Goal: Task Accomplishment & Management: Use online tool/utility

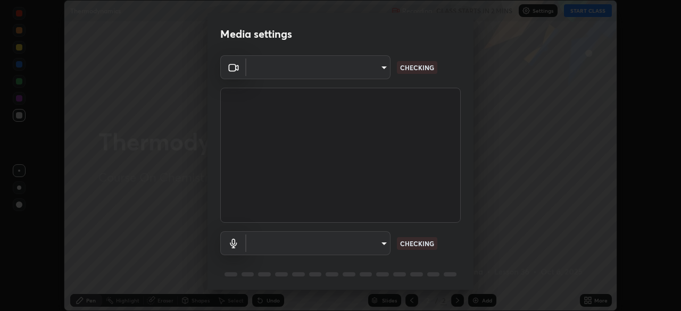
scroll to position [311, 681]
type input "094ffe3f61abc64f3ce73721aab664ef57d10a5fc7d187ad1ef3fa5fd4d2b427"
click at [373, 244] on body "Erase all Thermodynamics Recording CLASS STARTS IN 2 MINS Settings START CLASS …" at bounding box center [340, 155] width 681 height 311
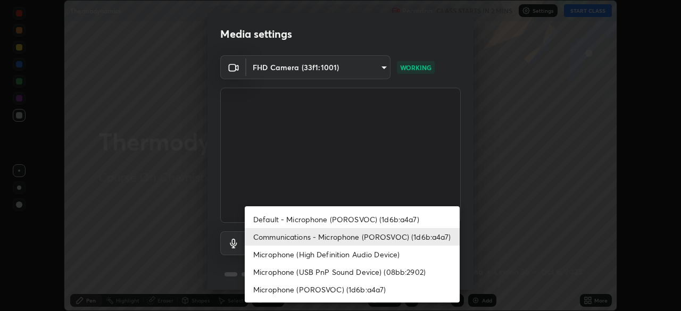
click at [333, 218] on li "Default - Microphone (POROSVOC) (1d6b:a4a7)" at bounding box center [352, 220] width 215 height 18
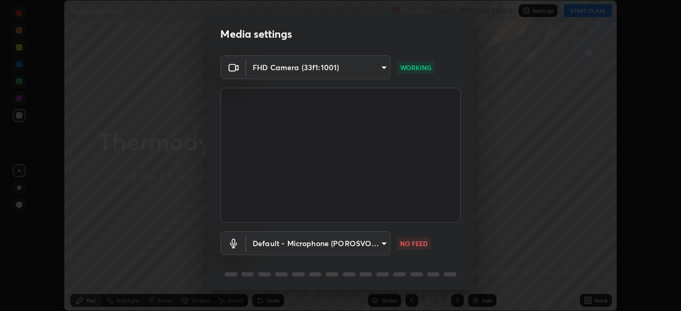
type input "default"
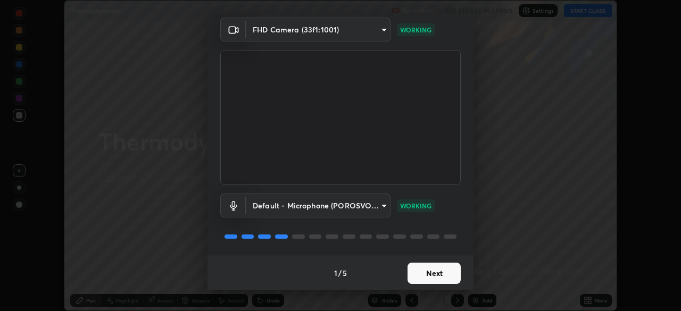
click at [423, 279] on button "Next" at bounding box center [434, 273] width 53 height 21
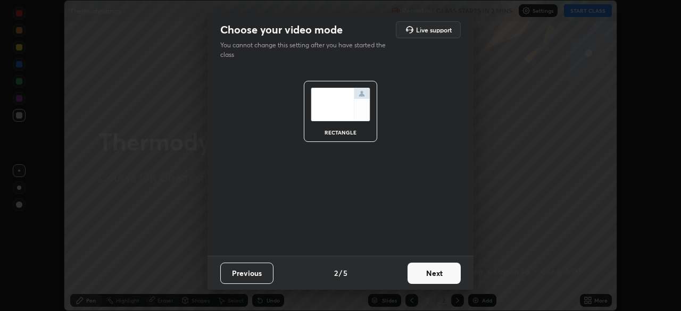
scroll to position [0, 0]
click at [428, 275] on button "Next" at bounding box center [434, 273] width 53 height 21
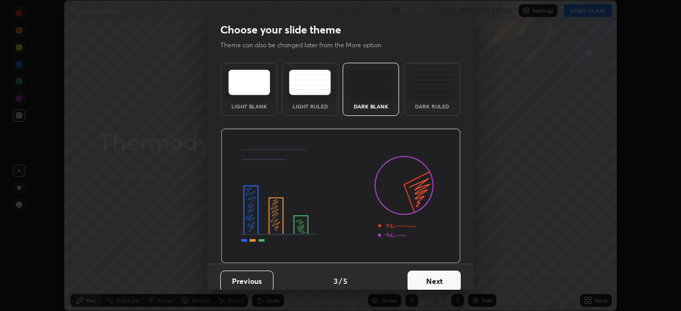
click at [431, 278] on button "Next" at bounding box center [434, 281] width 53 height 21
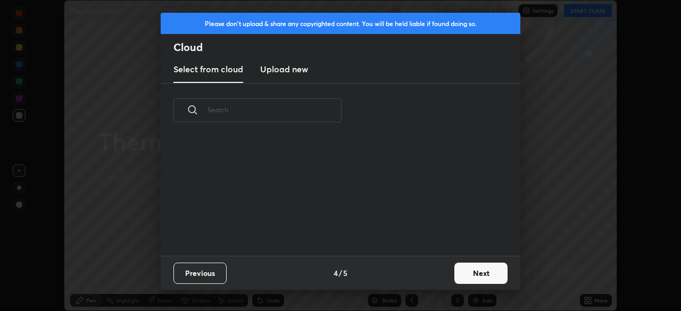
click at [459, 273] on button "Next" at bounding box center [480, 273] width 53 height 21
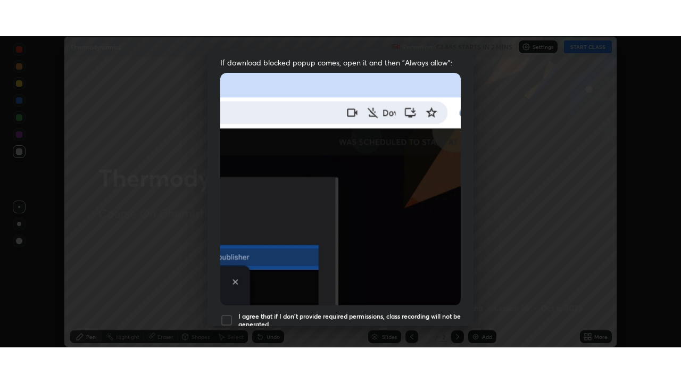
scroll to position [255, 0]
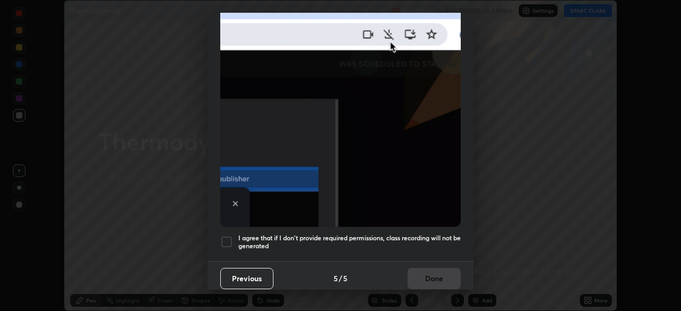
click at [227, 236] on div at bounding box center [226, 242] width 13 height 13
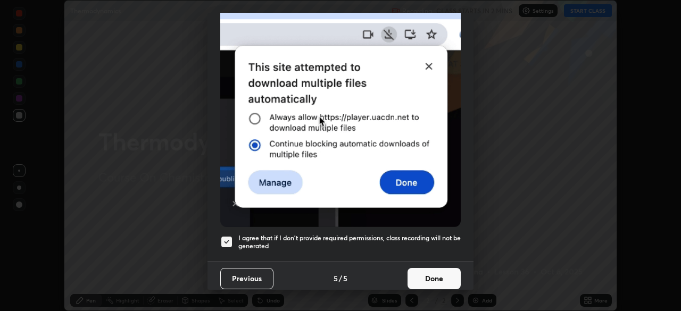
click at [436, 275] on button "Done" at bounding box center [434, 278] width 53 height 21
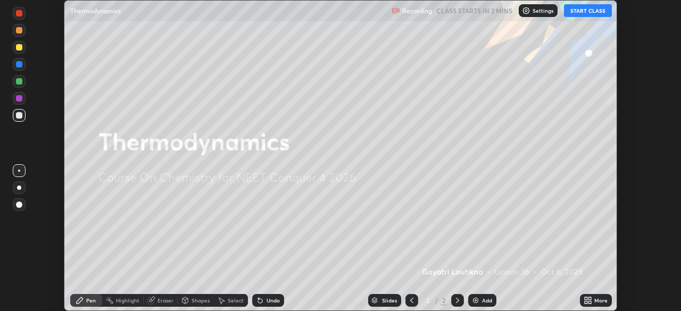
click at [577, 13] on button "START CLASS" at bounding box center [588, 10] width 48 height 13
click at [480, 297] on div "Add" at bounding box center [482, 300] width 28 height 13
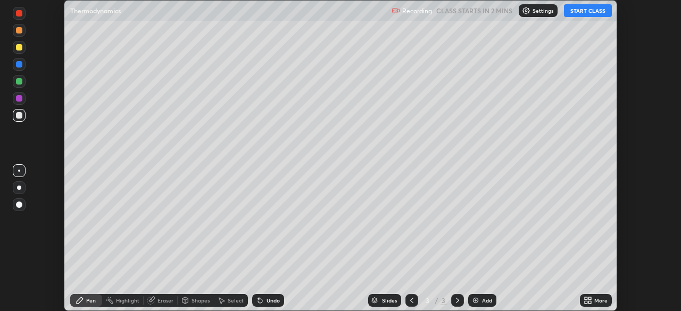
click at [586, 298] on icon at bounding box center [586, 298] width 3 height 3
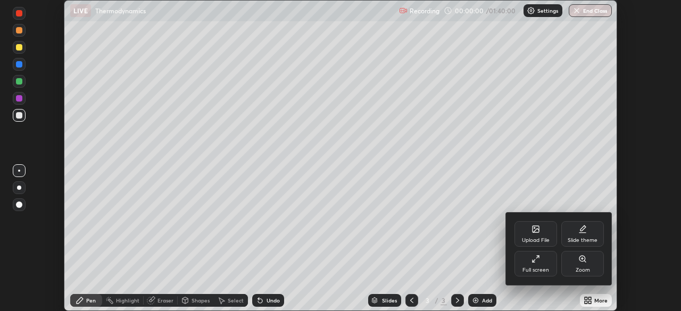
click at [533, 261] on icon at bounding box center [534, 261] width 2 height 2
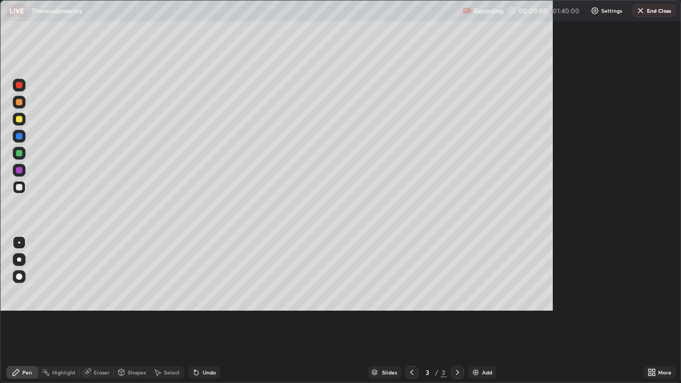
scroll to position [383, 681]
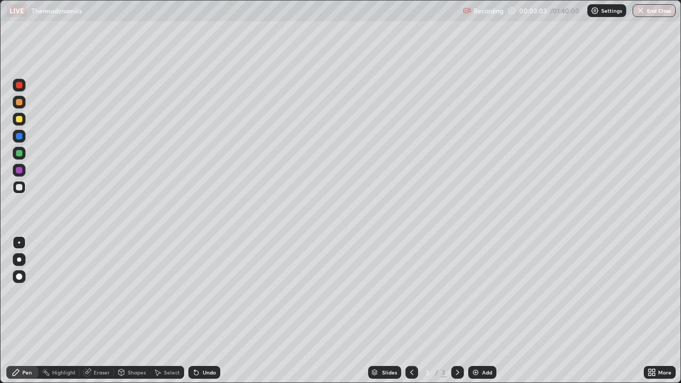
click at [18, 152] on div at bounding box center [19, 153] width 6 height 6
click at [18, 185] on div at bounding box center [19, 187] width 6 height 6
click at [474, 311] on img at bounding box center [475, 372] width 9 height 9
click at [16, 189] on div at bounding box center [19, 187] width 6 height 6
click at [18, 120] on div at bounding box center [19, 119] width 6 height 6
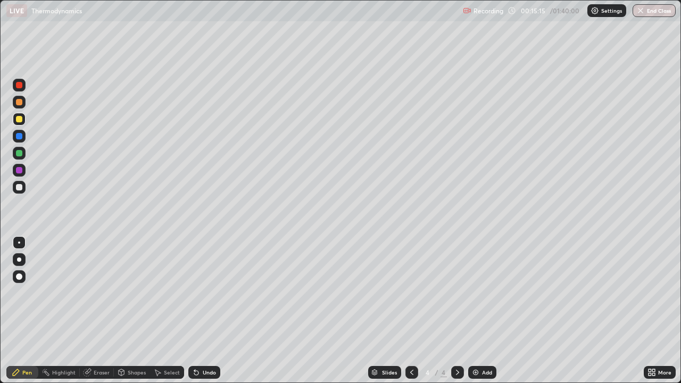
click at [456, 311] on icon at bounding box center [457, 372] width 9 height 9
click at [475, 311] on img at bounding box center [475, 372] width 9 height 9
click at [473, 311] on img at bounding box center [475, 372] width 9 height 9
click at [16, 189] on div at bounding box center [19, 187] width 6 height 6
click at [20, 152] on div at bounding box center [19, 153] width 6 height 6
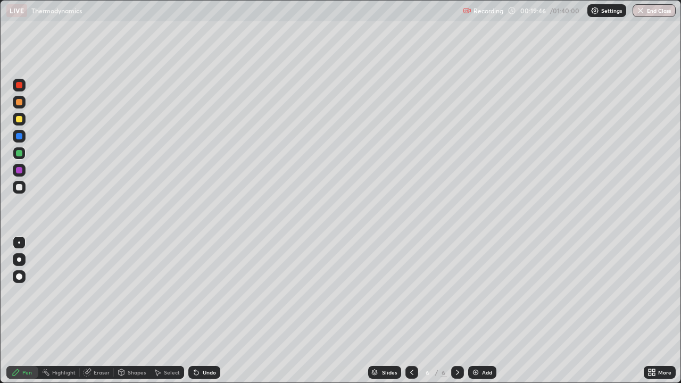
click at [20, 187] on div at bounding box center [19, 187] width 6 height 6
click at [476, 311] on img at bounding box center [475, 372] width 9 height 9
click at [19, 188] on div at bounding box center [19, 187] width 6 height 6
click at [18, 117] on div at bounding box center [19, 119] width 6 height 6
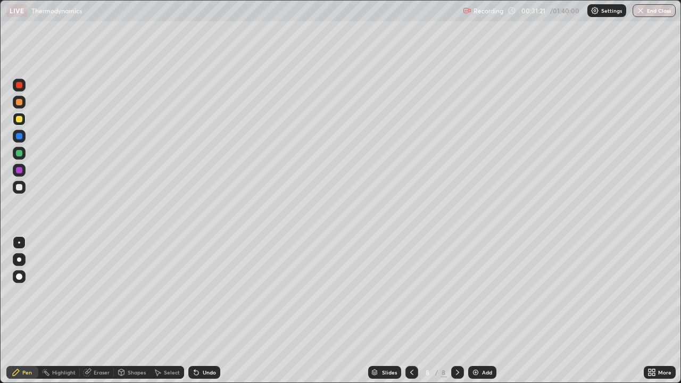
click at [17, 154] on div at bounding box center [19, 153] width 6 height 6
click at [477, 311] on img at bounding box center [475, 372] width 9 height 9
click at [416, 311] on div at bounding box center [411, 372] width 13 height 13
click at [457, 311] on icon at bounding box center [457, 372] width 9 height 9
click at [411, 311] on icon at bounding box center [412, 372] width 9 height 9
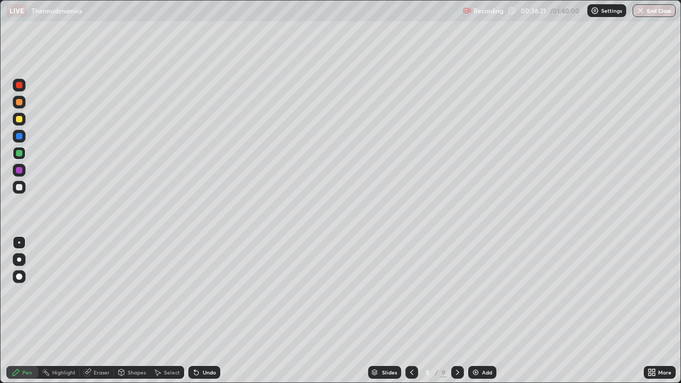
click at [409, 311] on icon at bounding box center [412, 372] width 9 height 9
click at [411, 311] on icon at bounding box center [412, 372] width 9 height 9
click at [408, 311] on icon at bounding box center [412, 372] width 9 height 9
click at [456, 311] on icon at bounding box center [457, 372] width 3 height 5
click at [457, 311] on icon at bounding box center [457, 372] width 9 height 9
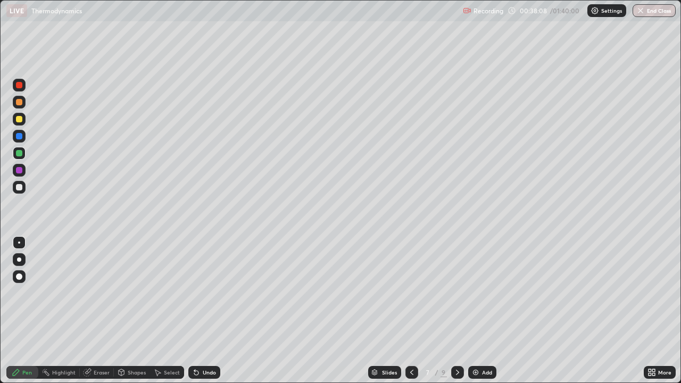
click at [457, 311] on icon at bounding box center [457, 372] width 3 height 5
click at [453, 311] on icon at bounding box center [457, 372] width 9 height 9
click at [451, 311] on div at bounding box center [457, 372] width 13 height 13
click at [470, 311] on div "Add" at bounding box center [482, 372] width 28 height 13
click at [474, 311] on div "Add" at bounding box center [482, 372] width 28 height 13
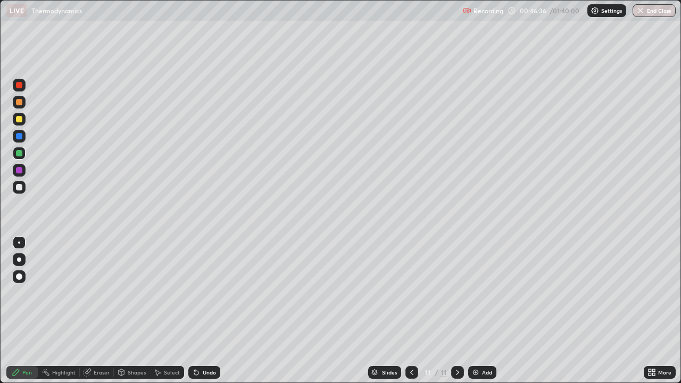
click at [21, 188] on div at bounding box center [19, 187] width 6 height 6
click at [20, 121] on div at bounding box center [19, 119] width 6 height 6
click at [473, 311] on img at bounding box center [475, 372] width 9 height 9
click at [469, 311] on div "Add" at bounding box center [482, 372] width 28 height 13
click at [17, 155] on div at bounding box center [19, 153] width 6 height 6
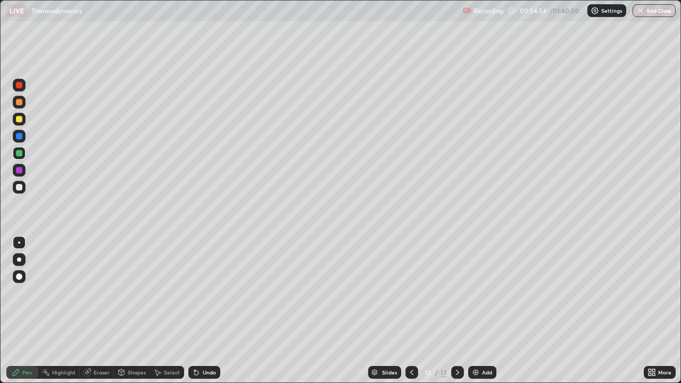
click at [482, 311] on div "Add" at bounding box center [487, 372] width 10 height 5
click at [479, 311] on div "Add" at bounding box center [482, 372] width 28 height 13
click at [474, 311] on img at bounding box center [475, 372] width 9 height 9
click at [477, 311] on img at bounding box center [475, 372] width 9 height 9
click at [476, 311] on div "Add" at bounding box center [482, 372] width 28 height 13
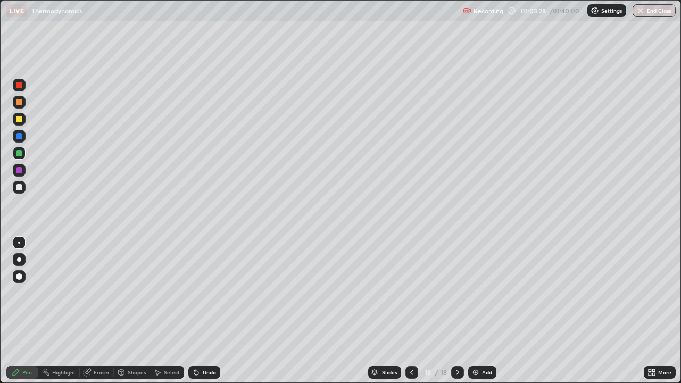
click at [23, 189] on div at bounding box center [19, 187] width 13 height 13
click at [17, 118] on div at bounding box center [19, 119] width 6 height 6
click at [16, 85] on div at bounding box center [19, 85] width 6 height 6
click at [20, 171] on div at bounding box center [19, 170] width 6 height 6
click at [411, 311] on icon at bounding box center [412, 372] width 9 height 9
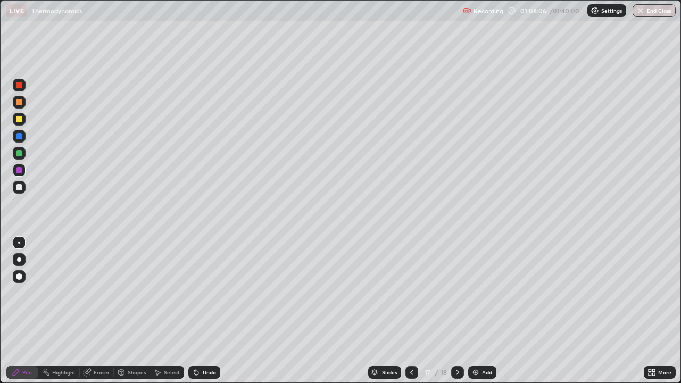
click at [459, 311] on icon at bounding box center [457, 372] width 9 height 9
click at [21, 120] on div at bounding box center [19, 119] width 6 height 6
click at [473, 311] on img at bounding box center [475, 372] width 9 height 9
click at [21, 188] on div at bounding box center [19, 187] width 6 height 6
click at [22, 170] on div at bounding box center [19, 170] width 6 height 6
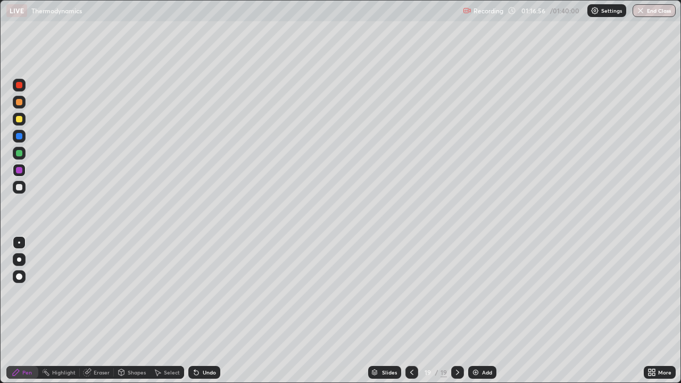
click at [24, 119] on div at bounding box center [19, 119] width 13 height 13
click at [21, 154] on div at bounding box center [19, 153] width 6 height 6
click at [477, 311] on img at bounding box center [475, 372] width 9 height 9
click at [18, 120] on div at bounding box center [19, 119] width 6 height 6
click at [477, 311] on img at bounding box center [476, 372] width 9 height 9
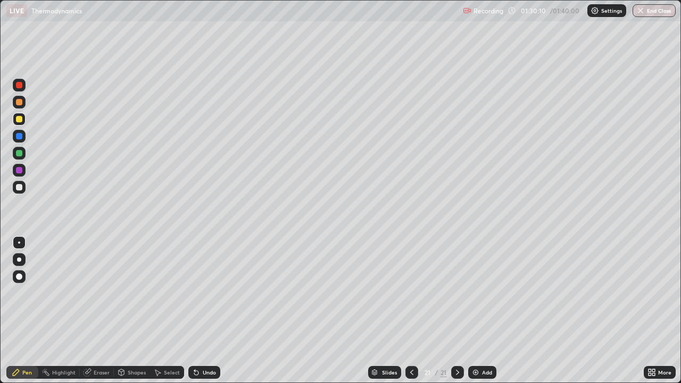
click at [474, 311] on img at bounding box center [475, 372] width 9 height 9
click at [18, 169] on div at bounding box center [19, 170] width 6 height 6
click at [457, 311] on icon at bounding box center [457, 372] width 9 height 9
click at [482, 311] on div "Add" at bounding box center [487, 372] width 10 height 5
click at [98, 311] on div "Eraser" at bounding box center [102, 372] width 16 height 5
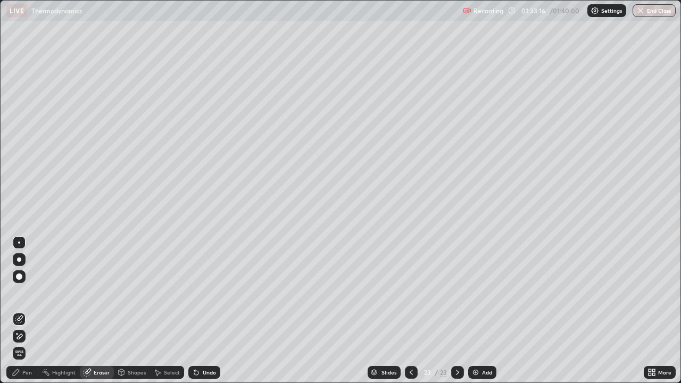
click at [22, 311] on div "Pen" at bounding box center [22, 372] width 32 height 13
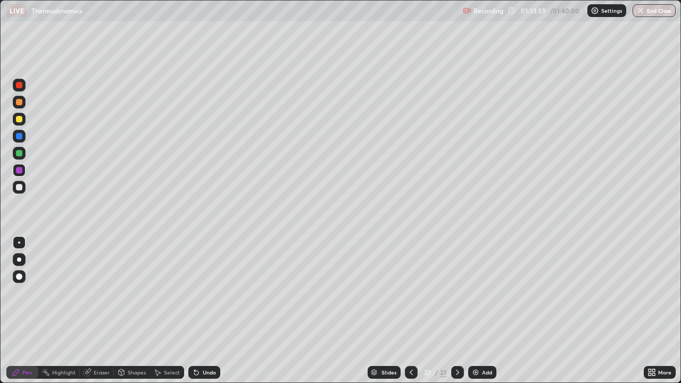
click at [95, 311] on div "Eraser" at bounding box center [102, 372] width 16 height 5
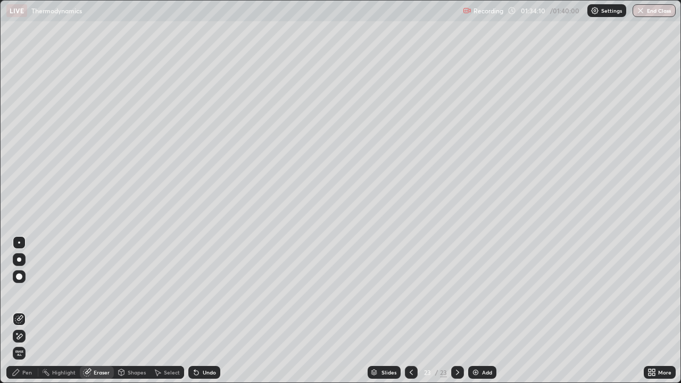
click at [23, 311] on div "Pen" at bounding box center [27, 372] width 10 height 5
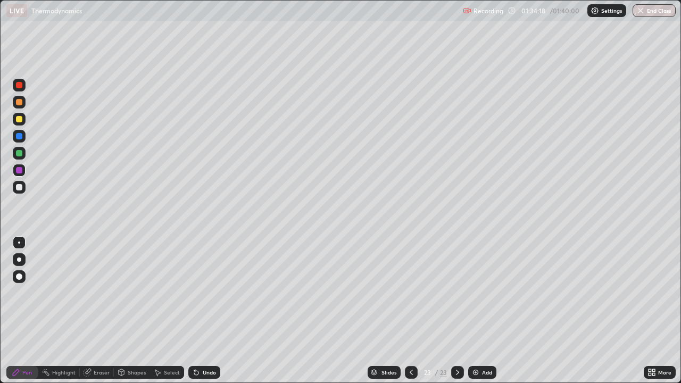
click at [22, 151] on div at bounding box center [19, 153] width 6 height 6
click at [641, 15] on button "End Class" at bounding box center [655, 10] width 42 height 13
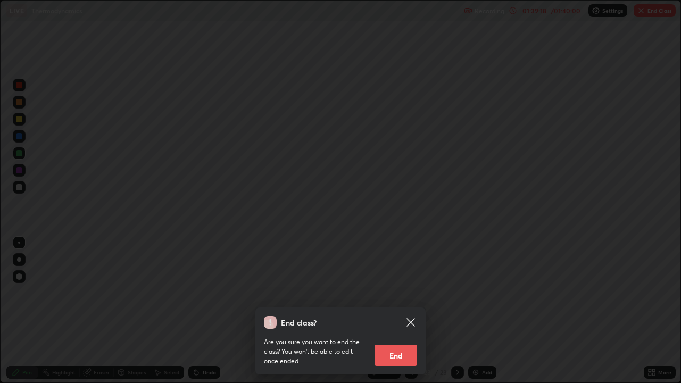
click at [392, 311] on button "End" at bounding box center [396, 355] width 43 height 21
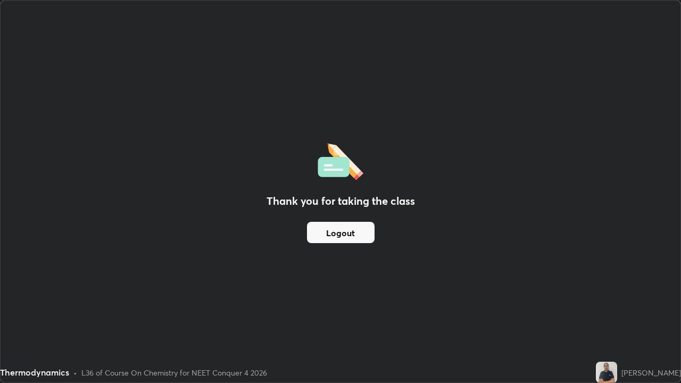
click at [341, 234] on button "Logout" at bounding box center [341, 232] width 68 height 21
